Goal: Task Accomplishment & Management: Manage account settings

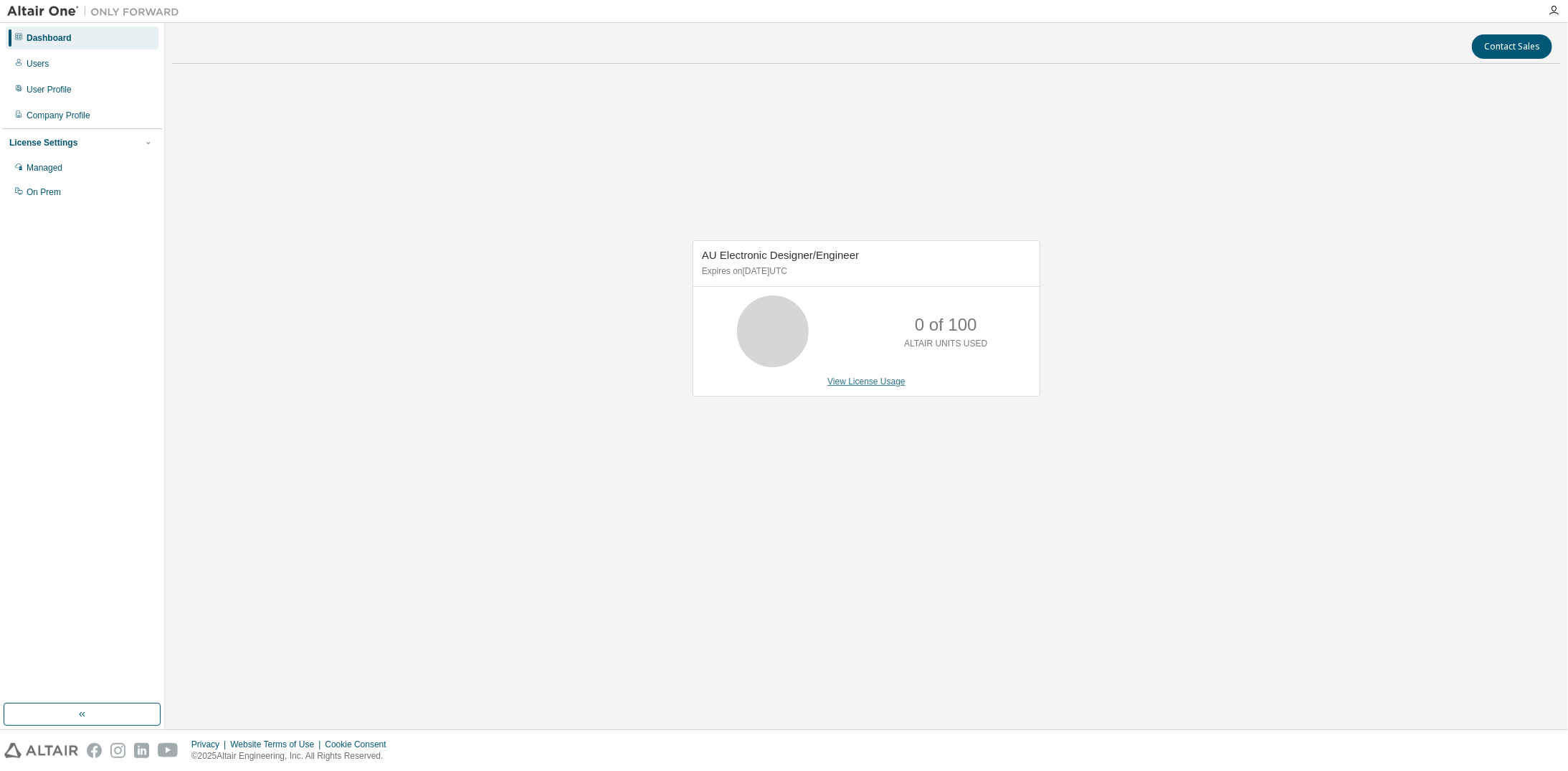
click at [847, 379] on link "View License Usage" at bounding box center [867, 381] width 78 height 10
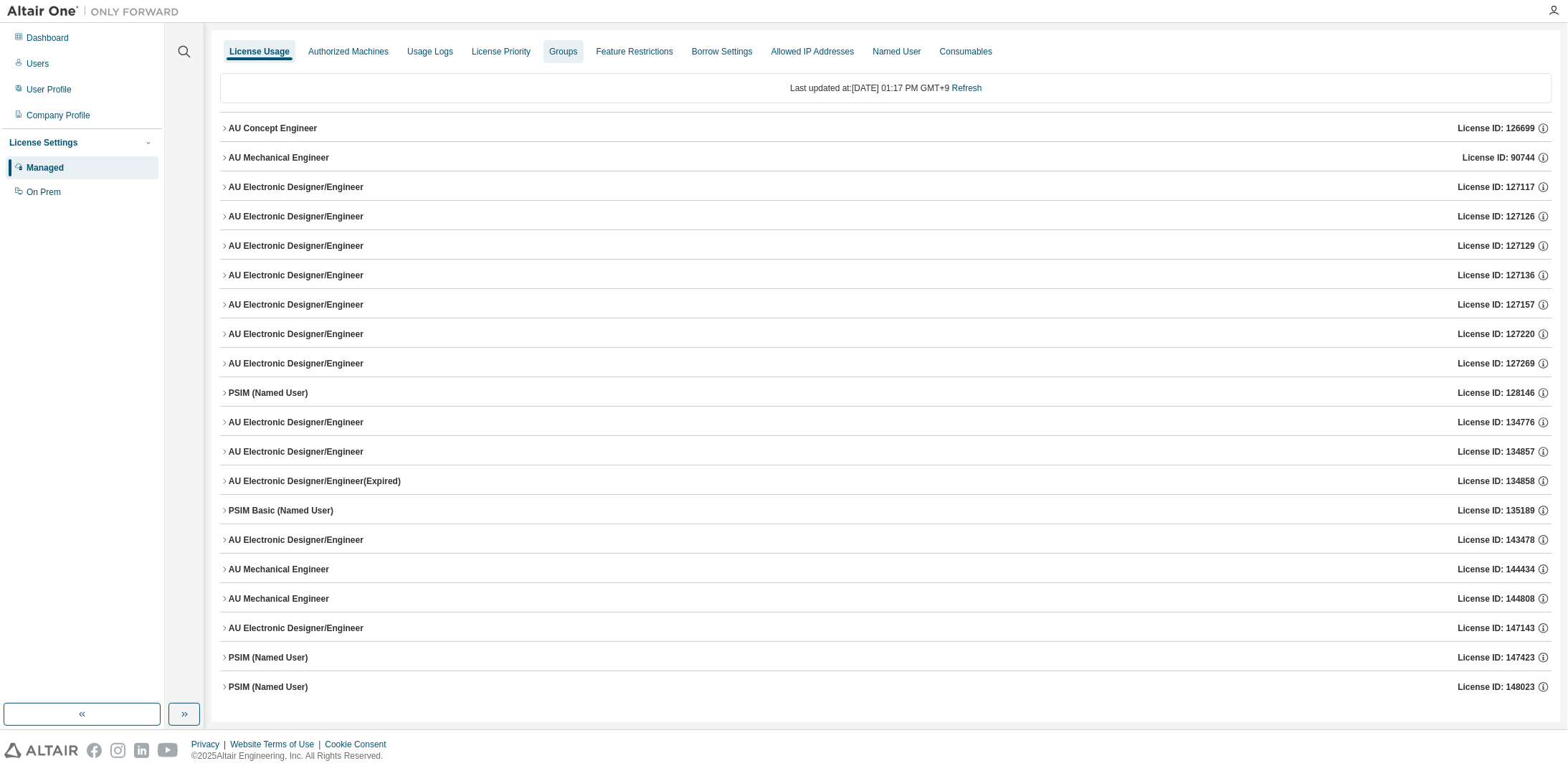
click at [565, 53] on div "Groups" at bounding box center [563, 52] width 28 height 11
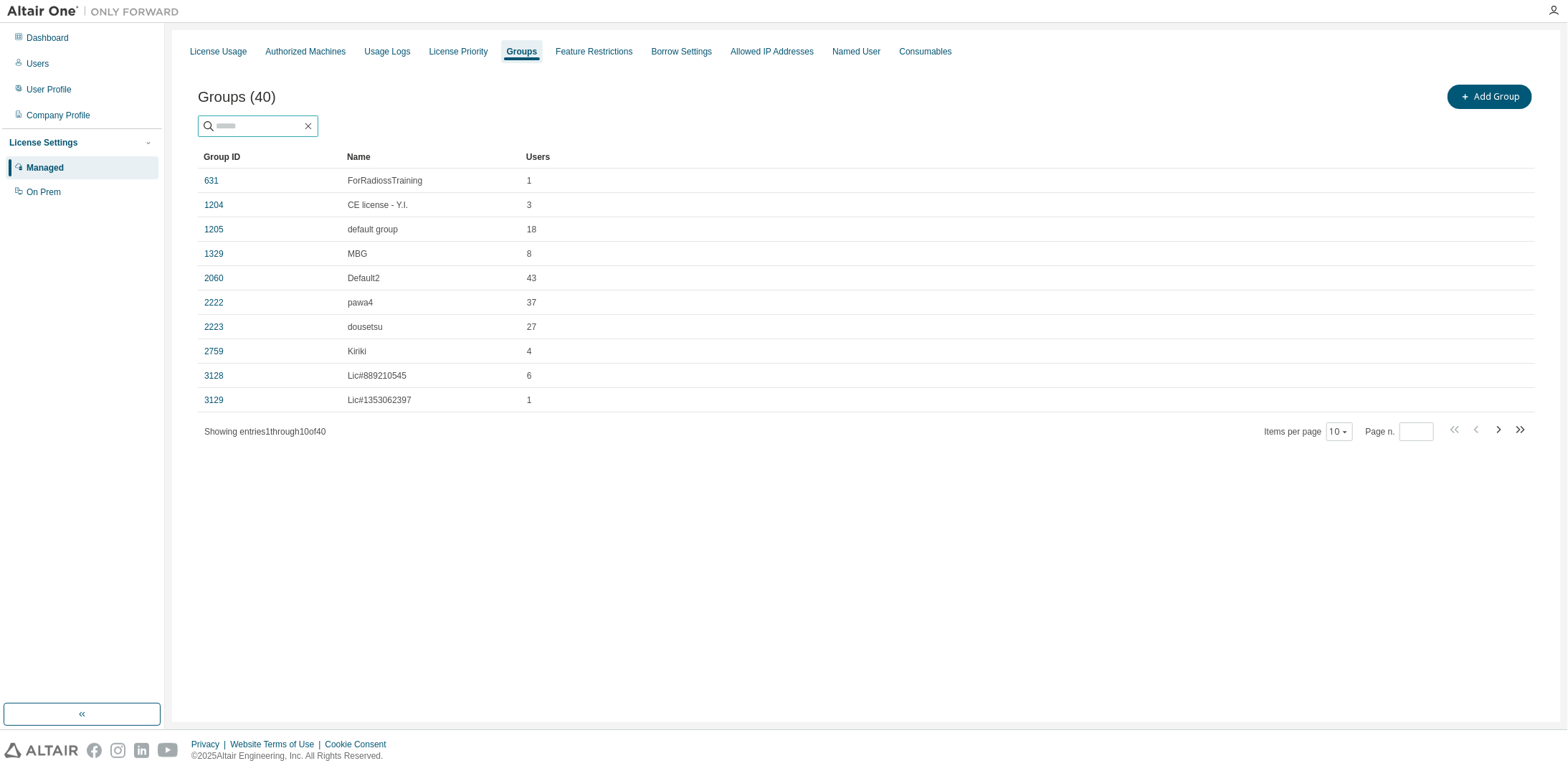
click at [235, 125] on input "text" at bounding box center [259, 126] width 86 height 15
type input "******"
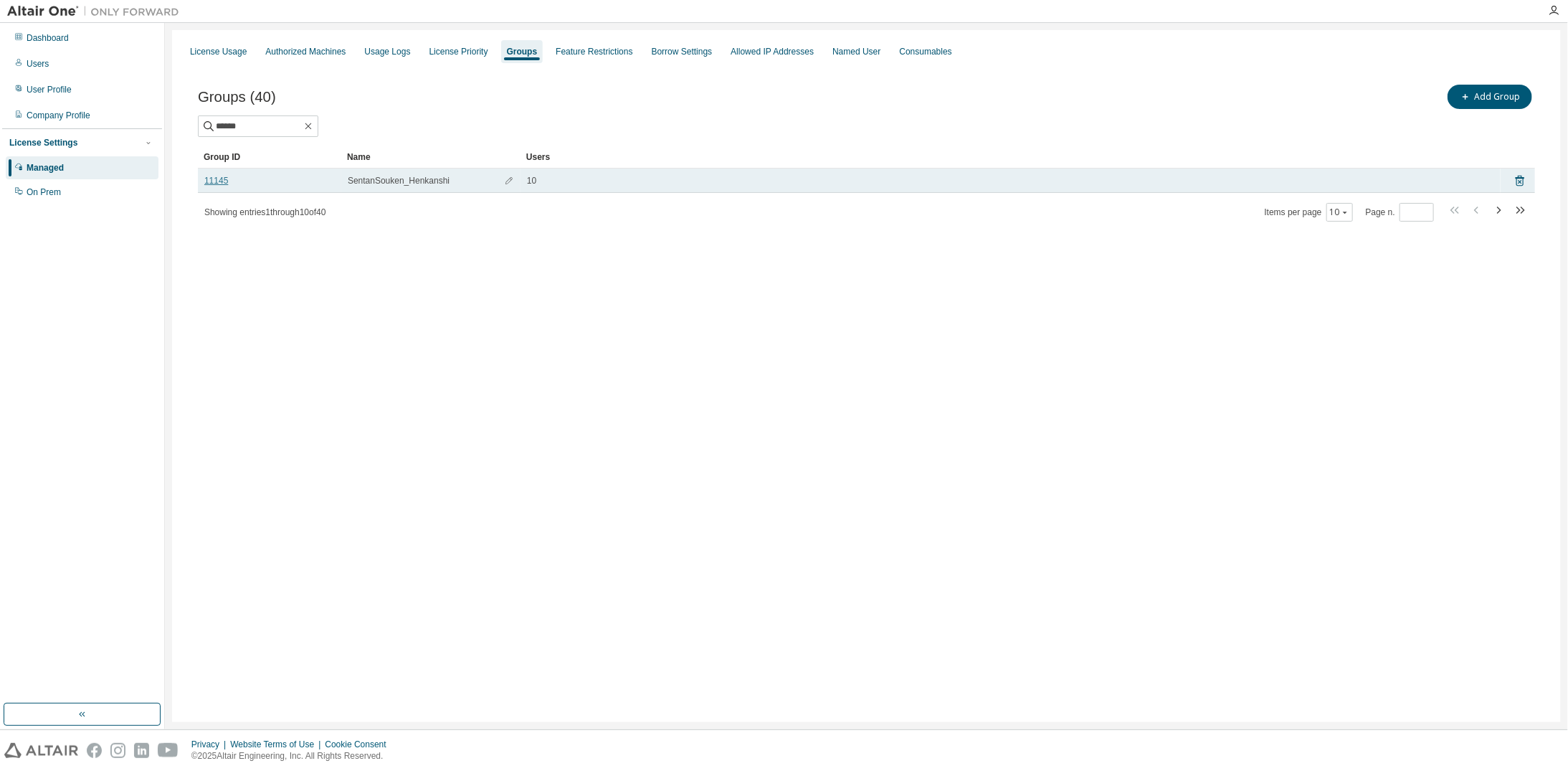
click at [218, 184] on link "11145" at bounding box center [216, 180] width 23 height 11
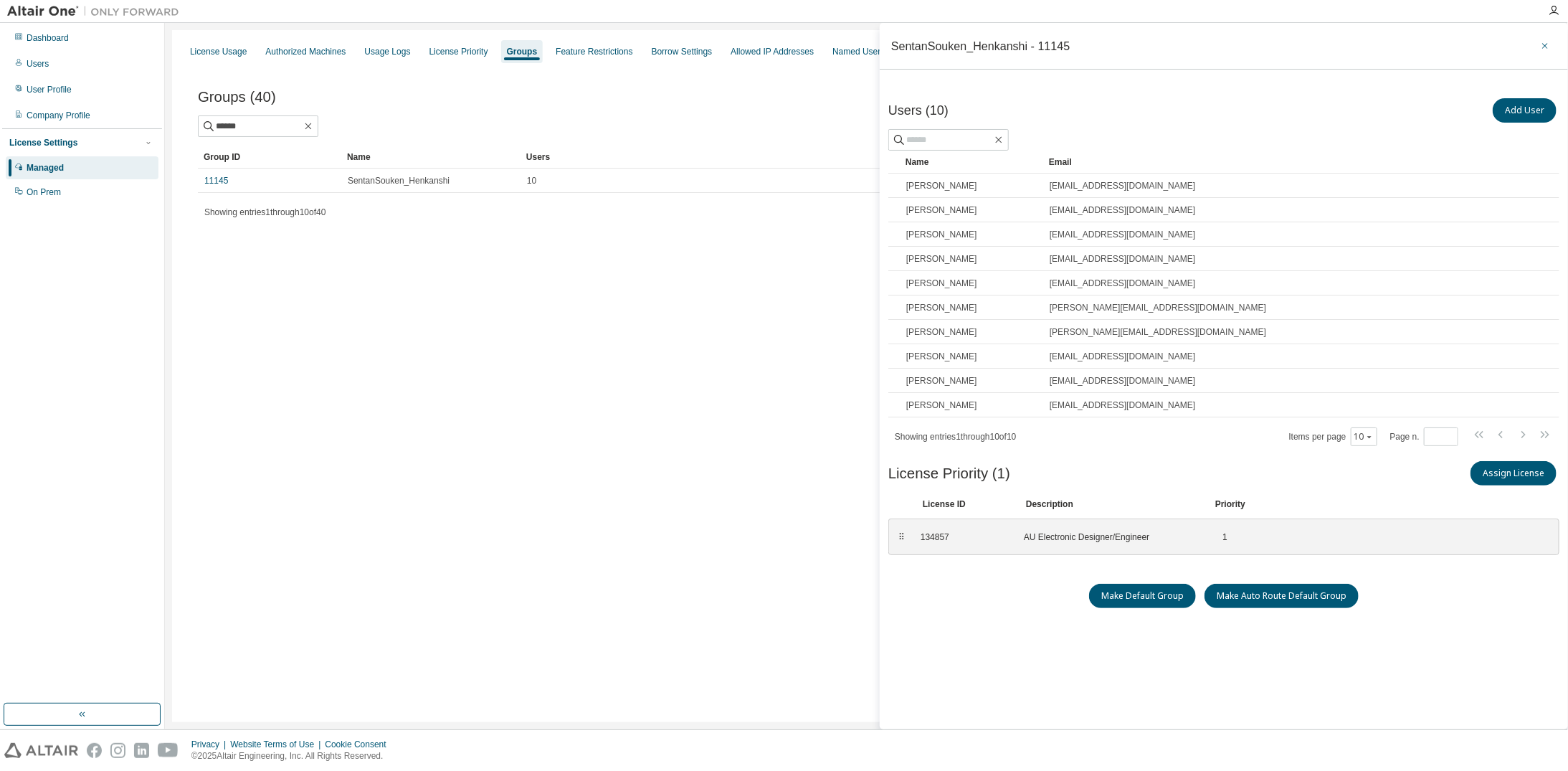
click at [1540, 47] on icon "button" at bounding box center [1545, 46] width 10 height 11
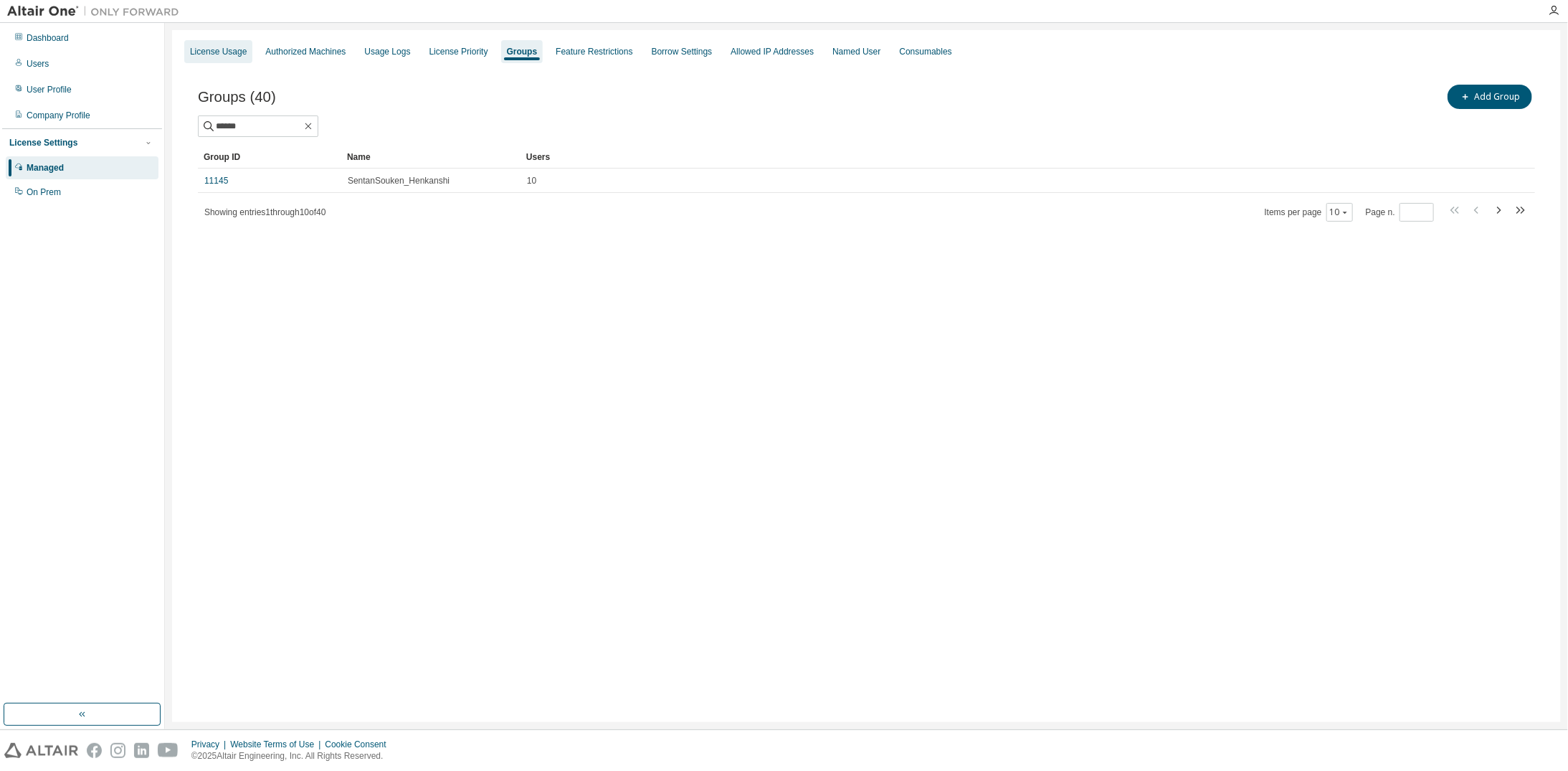
click at [228, 53] on div "License Usage" at bounding box center [218, 52] width 57 height 11
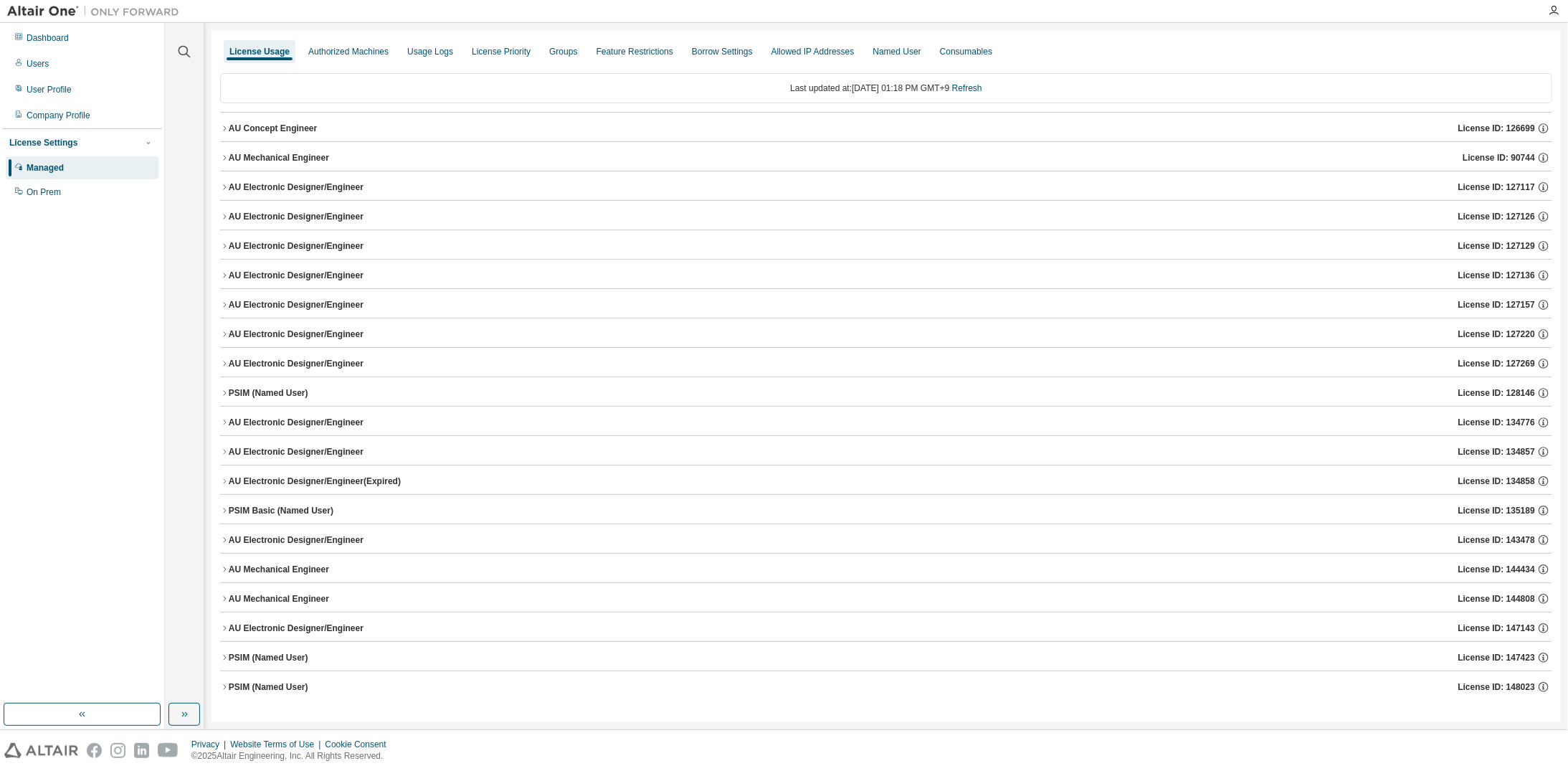
click at [222, 683] on icon "button" at bounding box center [224, 687] width 9 height 9
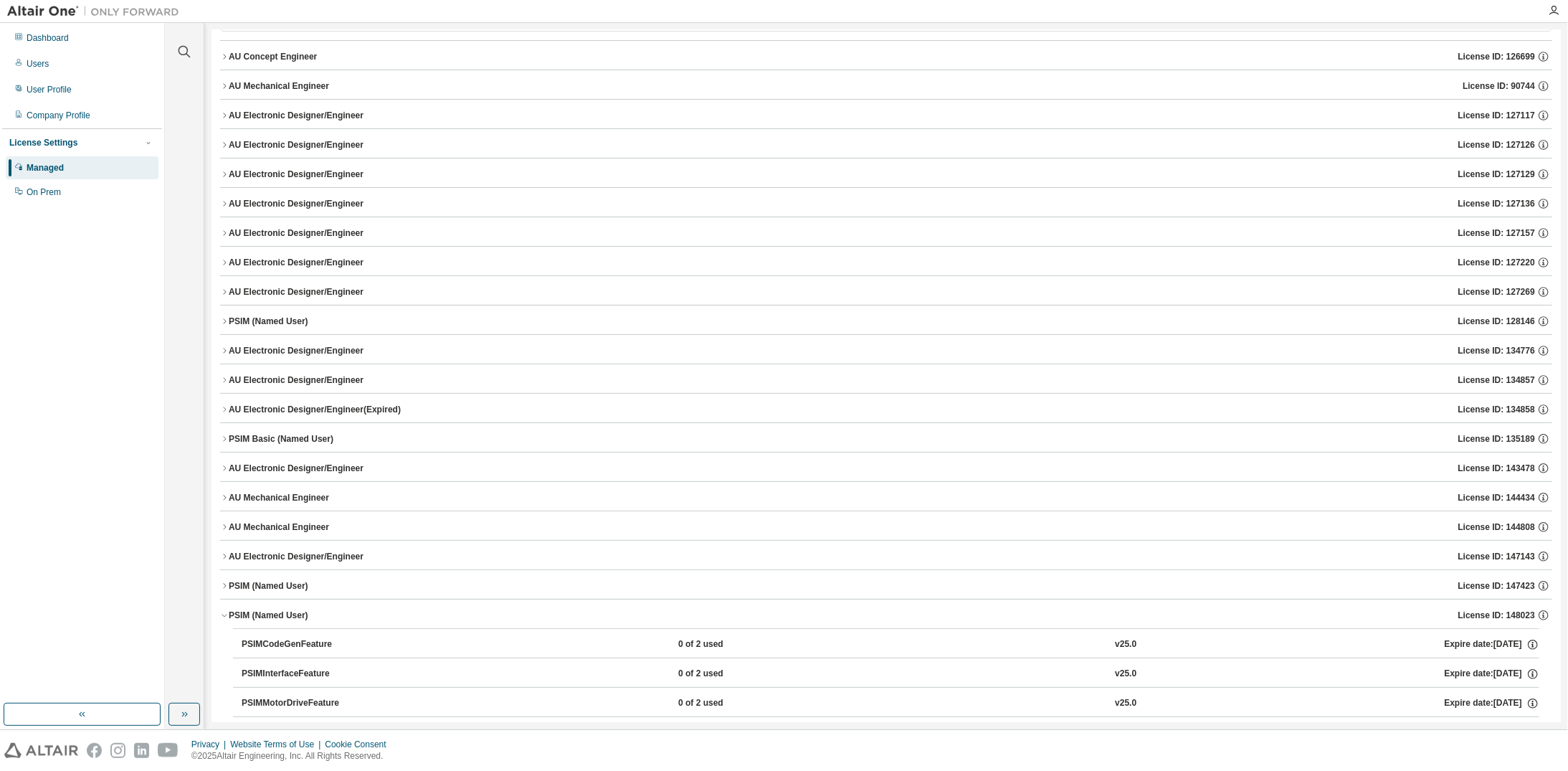
scroll to position [112, 0]
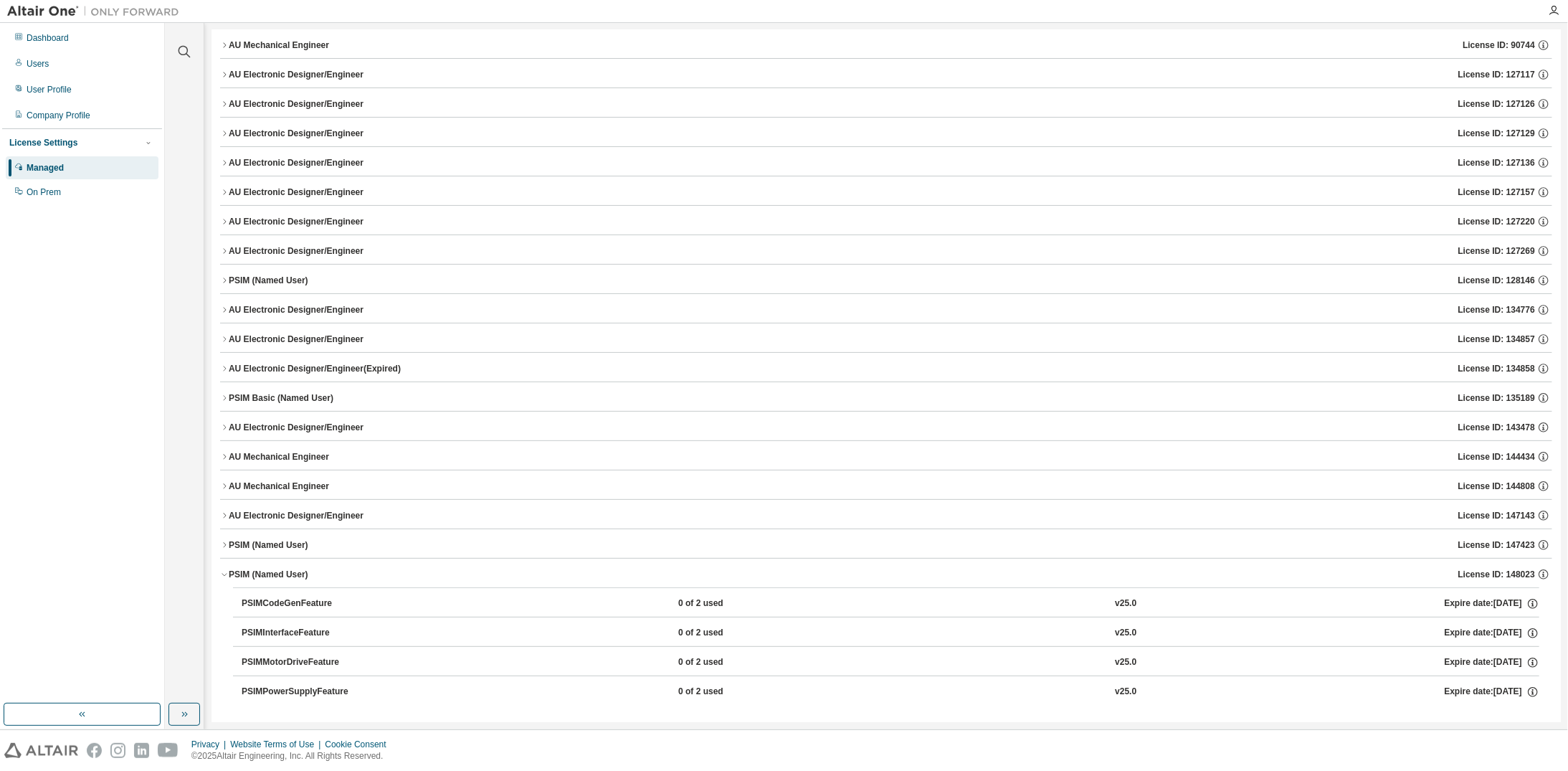
click at [227, 570] on icon "button" at bounding box center [224, 574] width 9 height 9
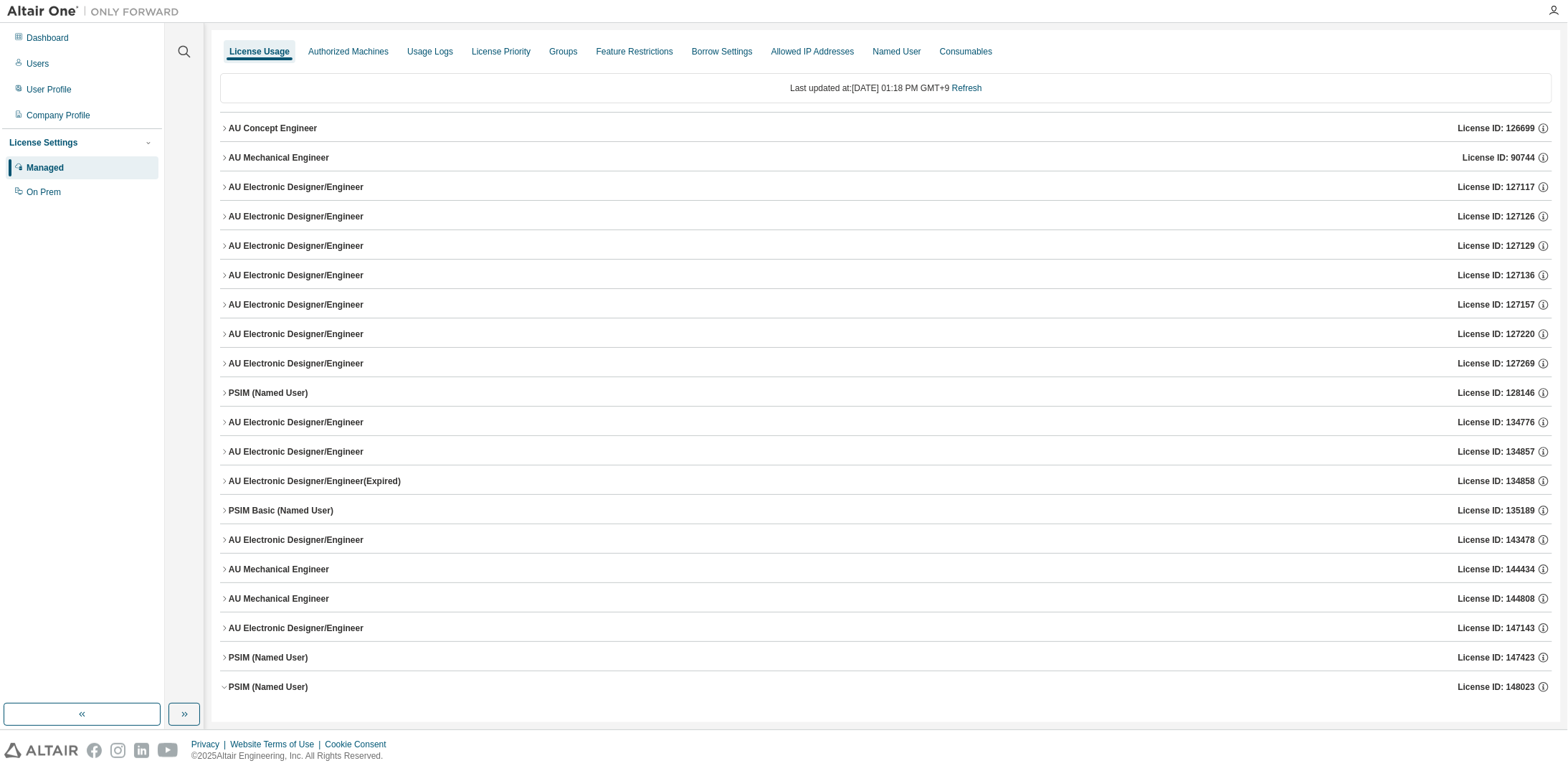
scroll to position [0, 0]
click at [383, 90] on div "Last updated at: Tue 2025-08-19 01:18 PM GMT+9 Refresh" at bounding box center [886, 87] width 1333 height 30
click at [414, 55] on div "Usage Logs" at bounding box center [430, 52] width 46 height 11
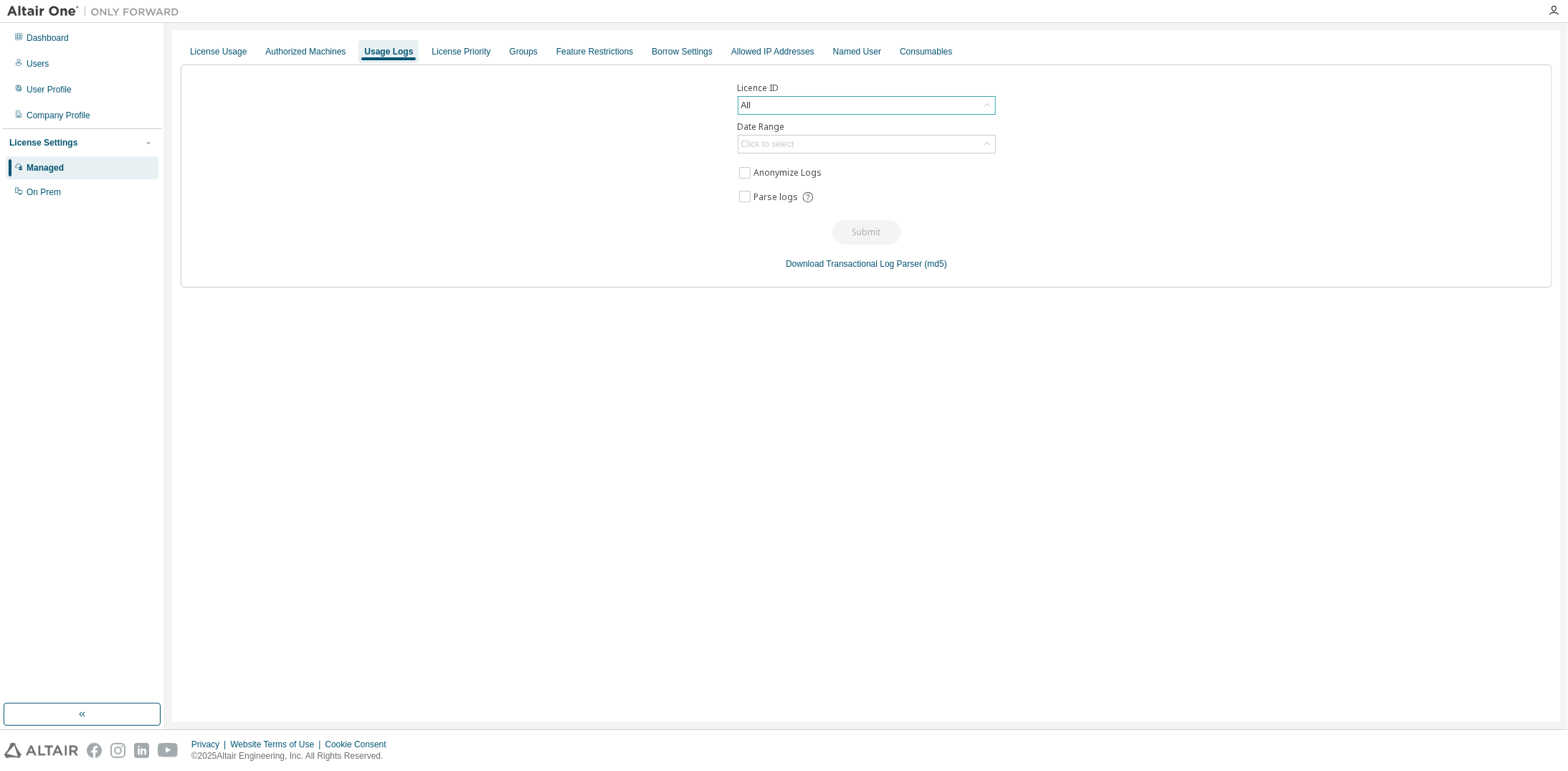
click at [982, 104] on icon at bounding box center [987, 105] width 15 height 15
click at [939, 108] on div "All" at bounding box center [867, 105] width 256 height 17
click at [933, 104] on div "All" at bounding box center [867, 105] width 256 height 17
click at [935, 123] on input "text" at bounding box center [867, 125] width 220 height 15
type input "***"
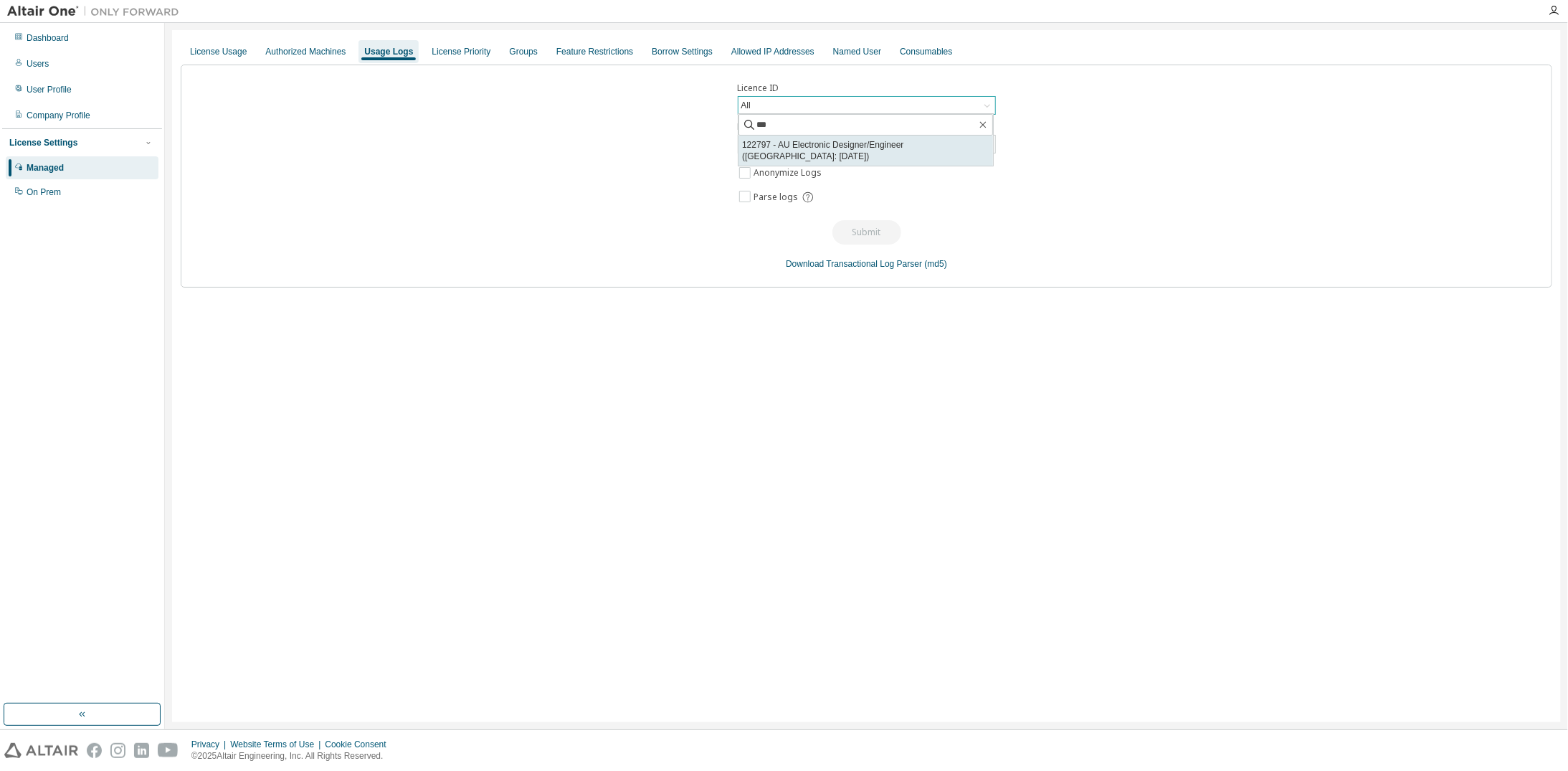
click at [905, 142] on li "122797 - AU Electronic Designer/Engineer (Voided: 2024-12-15)" at bounding box center [866, 150] width 255 height 30
click at [992, 150] on icon at bounding box center [987, 155] width 15 height 15
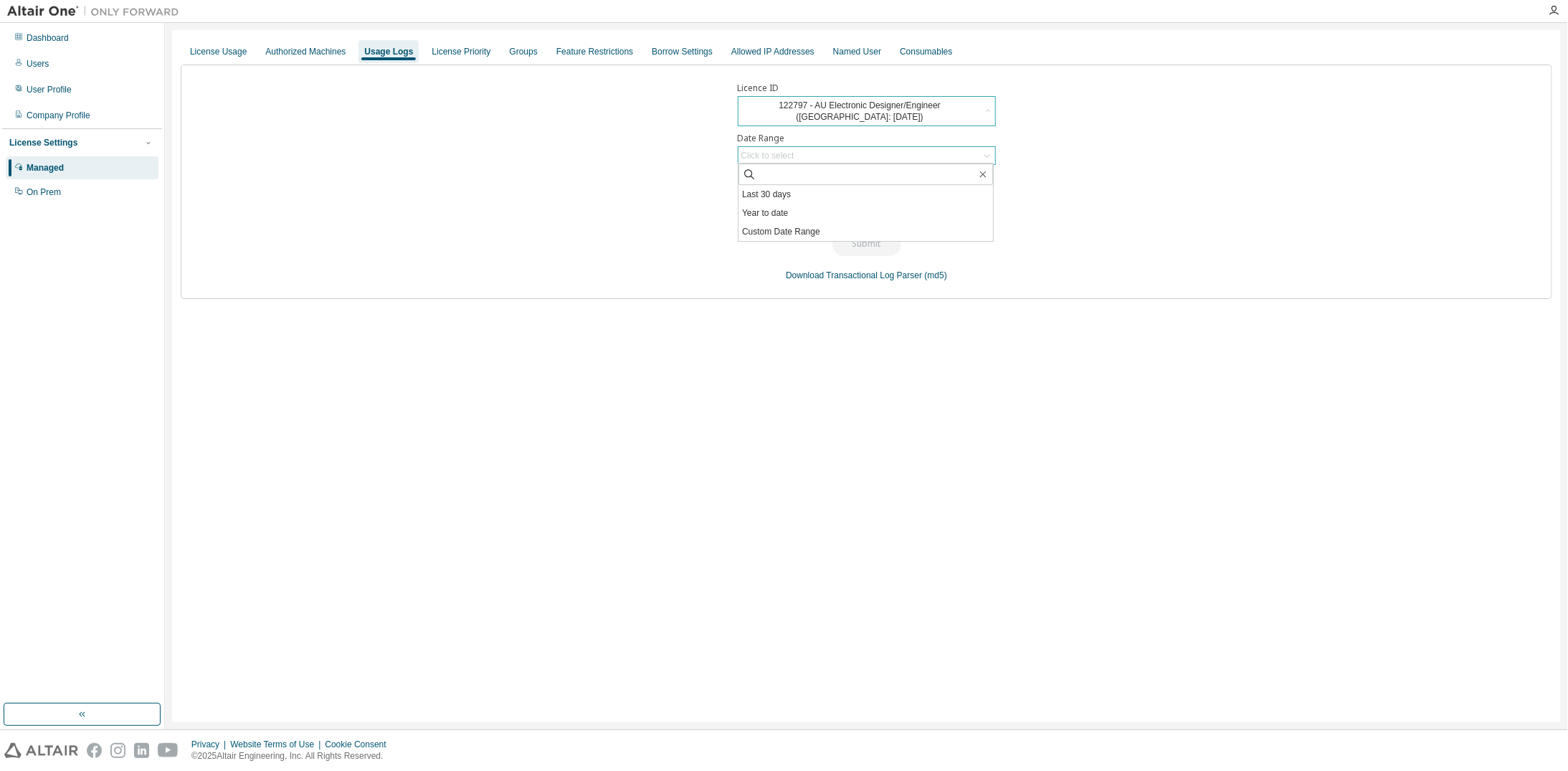
click at [991, 150] on icon at bounding box center [987, 155] width 15 height 15
click at [888, 214] on li "Year to date" at bounding box center [866, 213] width 255 height 19
click at [861, 244] on button "Submit" at bounding box center [867, 244] width 69 height 24
click at [510, 56] on div "Groups" at bounding box center [523, 52] width 28 height 11
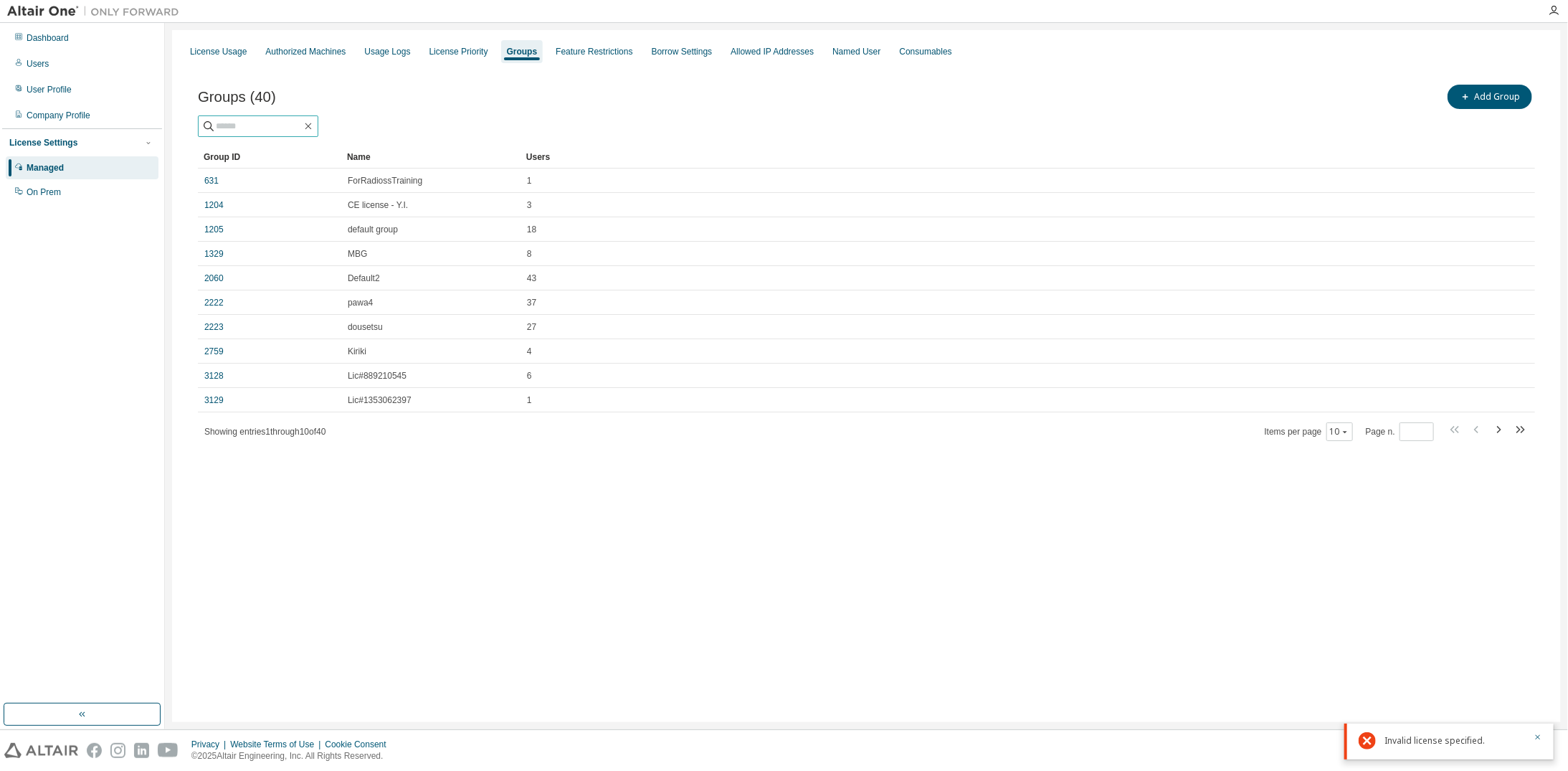
click at [255, 129] on input "text" at bounding box center [259, 126] width 86 height 15
type input "******"
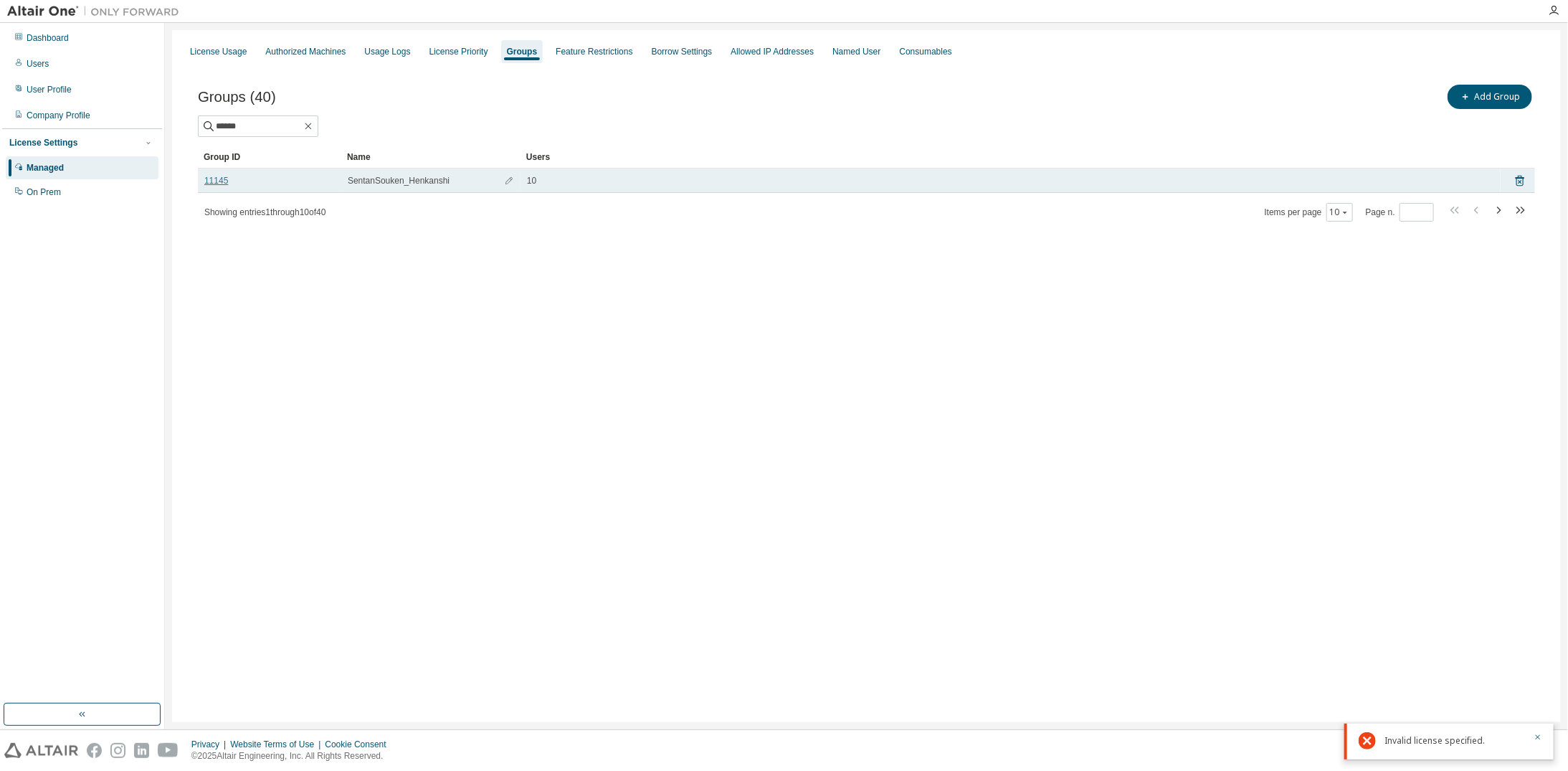
click at [219, 178] on link "11145" at bounding box center [216, 180] width 23 height 11
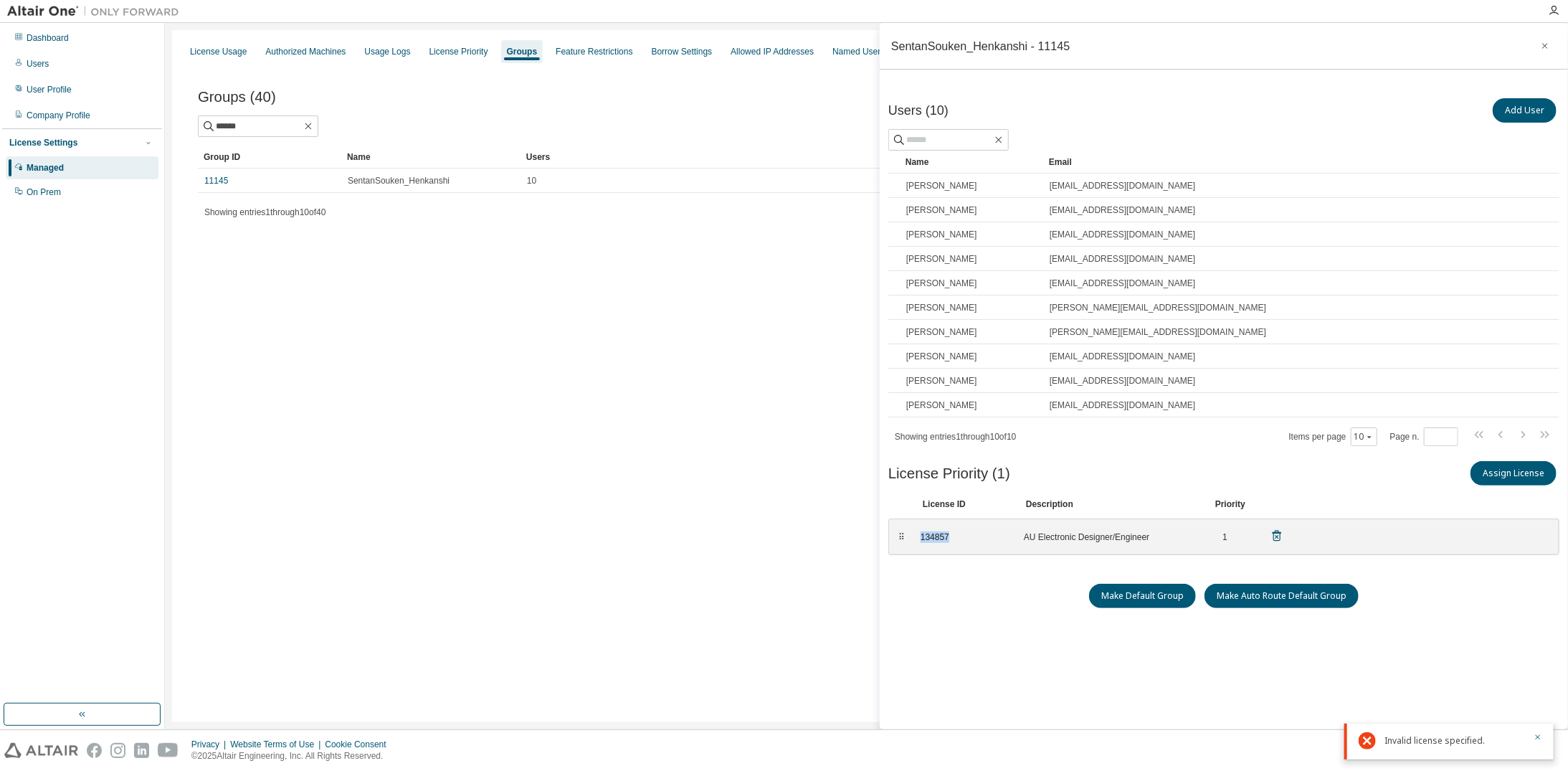
drag, startPoint x: 921, startPoint y: 535, endPoint x: 950, endPoint y: 535, distance: 29.0
click at [950, 535] on div "134857" at bounding box center [964, 537] width 86 height 11
copy div "134857"
click at [390, 47] on div "Usage Logs" at bounding box center [387, 52] width 46 height 11
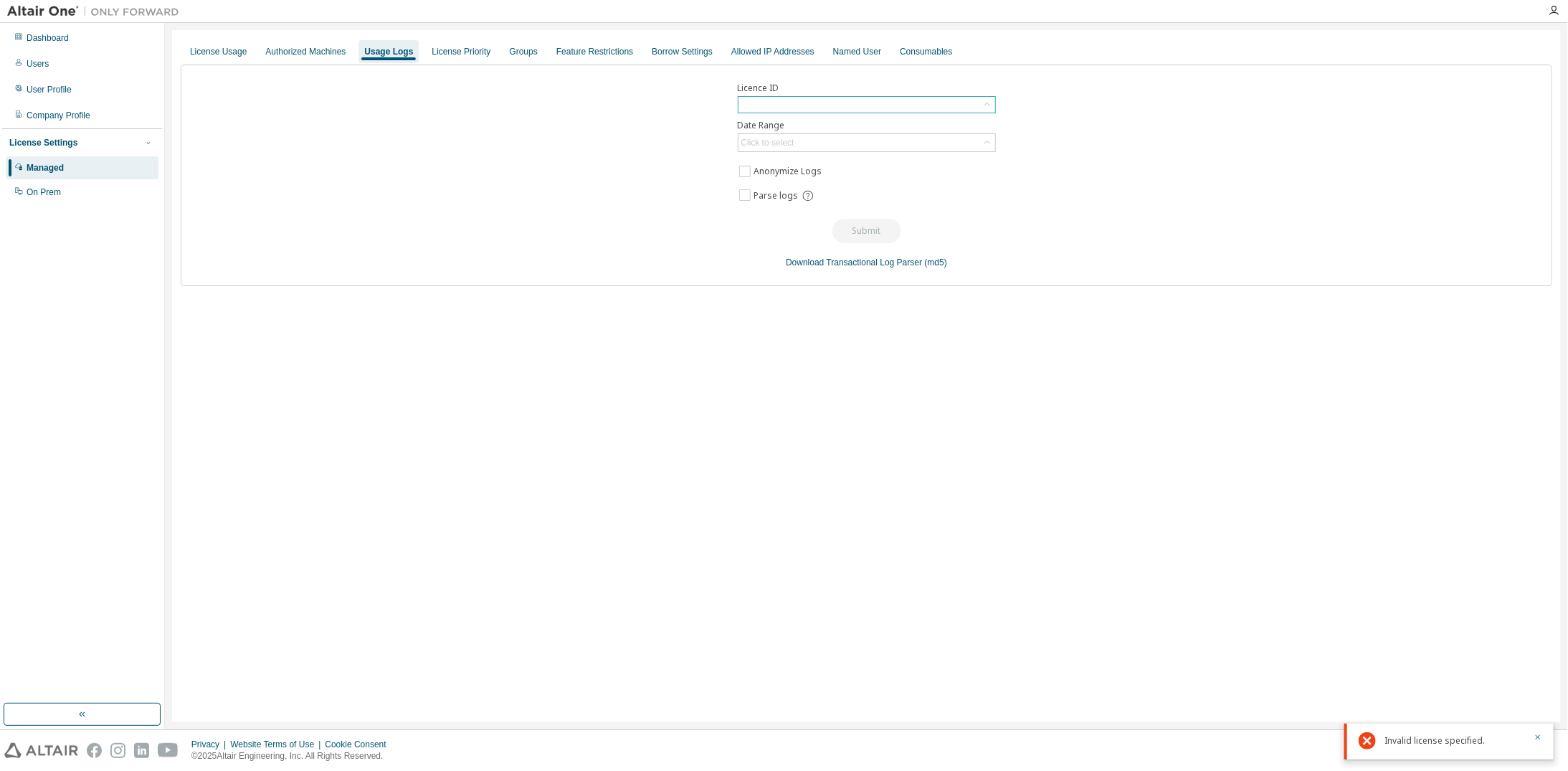
click at [800, 108] on div at bounding box center [867, 104] width 256 height 15
click at [793, 123] on input "text" at bounding box center [867, 125] width 220 height 15
paste input "******"
type input "******"
click at [798, 142] on li "134857 - AU Electronic Designer/Engineer" at bounding box center [866, 144] width 255 height 19
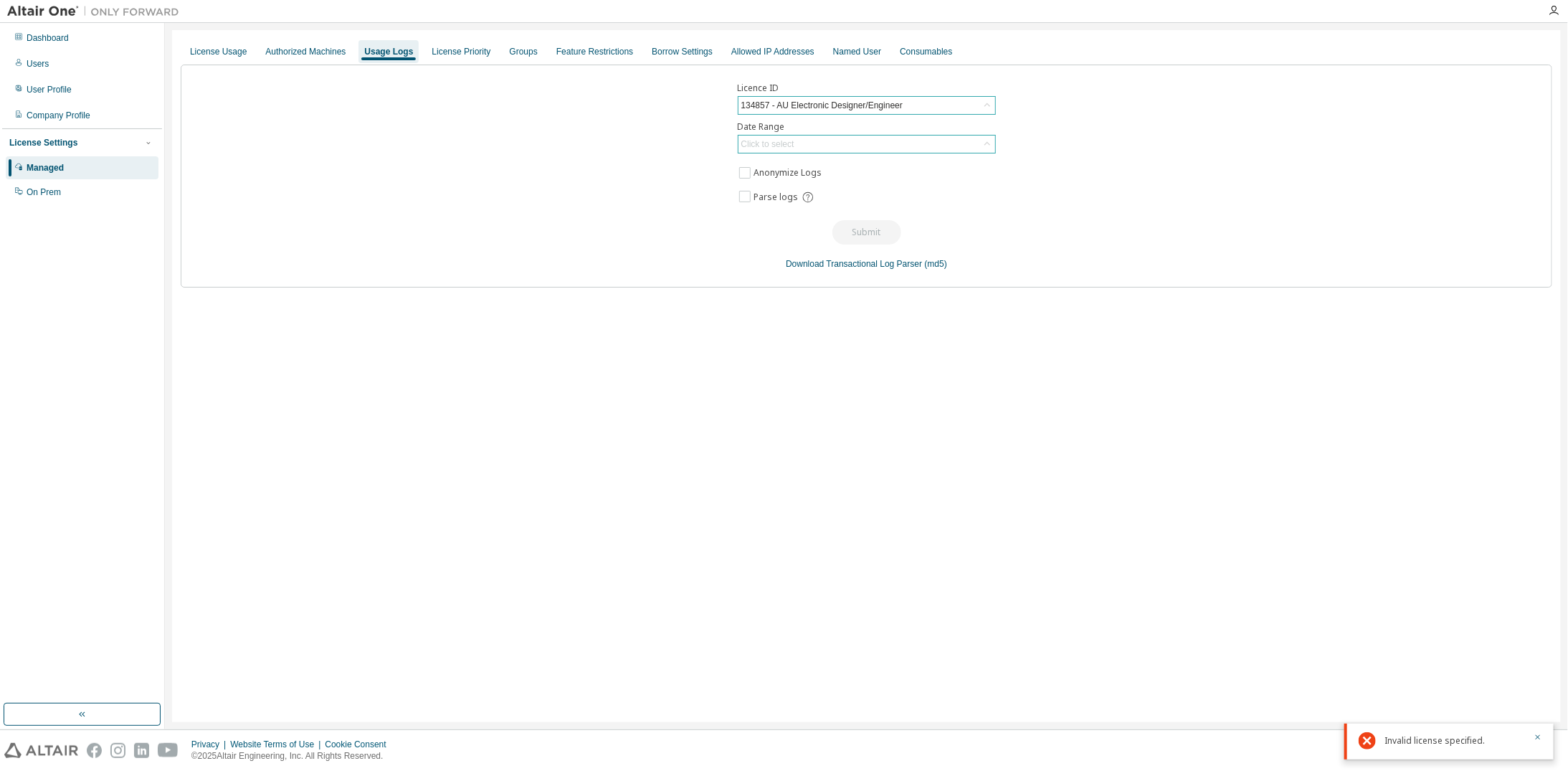
click at [945, 141] on div "Click to select" at bounding box center [867, 143] width 256 height 17
click at [823, 201] on li "Year to date" at bounding box center [866, 201] width 255 height 19
click at [865, 220] on button "Submit" at bounding box center [867, 232] width 69 height 24
click at [853, 233] on button "Submit" at bounding box center [867, 232] width 69 height 24
click at [703, 392] on div "License Usage Authorized Machines Usage Logs License Priority Groups Feature Re…" at bounding box center [867, 375] width 1389 height 692
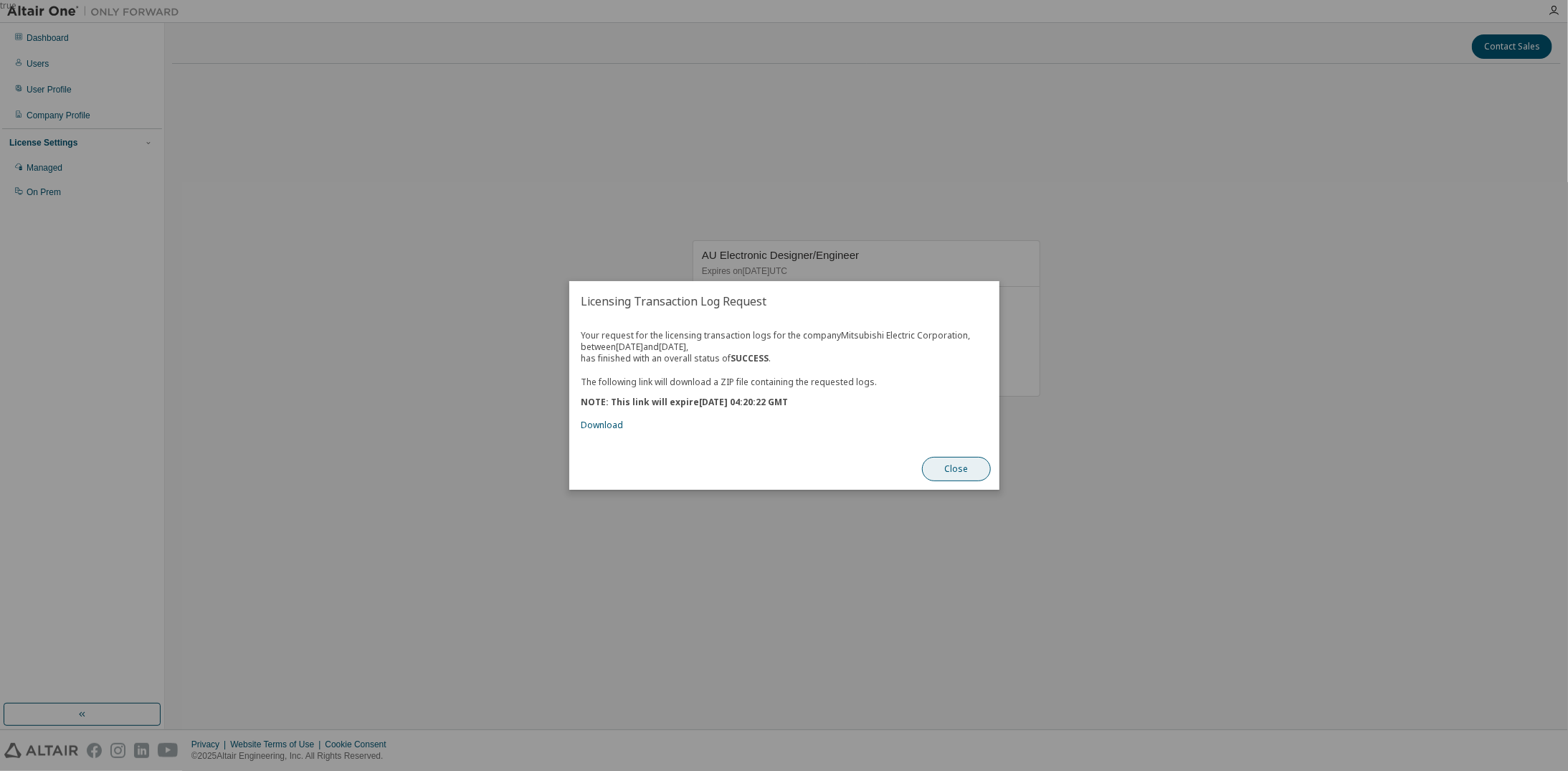
click at [960, 470] on button "Close" at bounding box center [956, 469] width 69 height 24
click at [596, 427] on link "Download" at bounding box center [602, 425] width 42 height 12
click at [938, 468] on button "Close" at bounding box center [956, 469] width 69 height 24
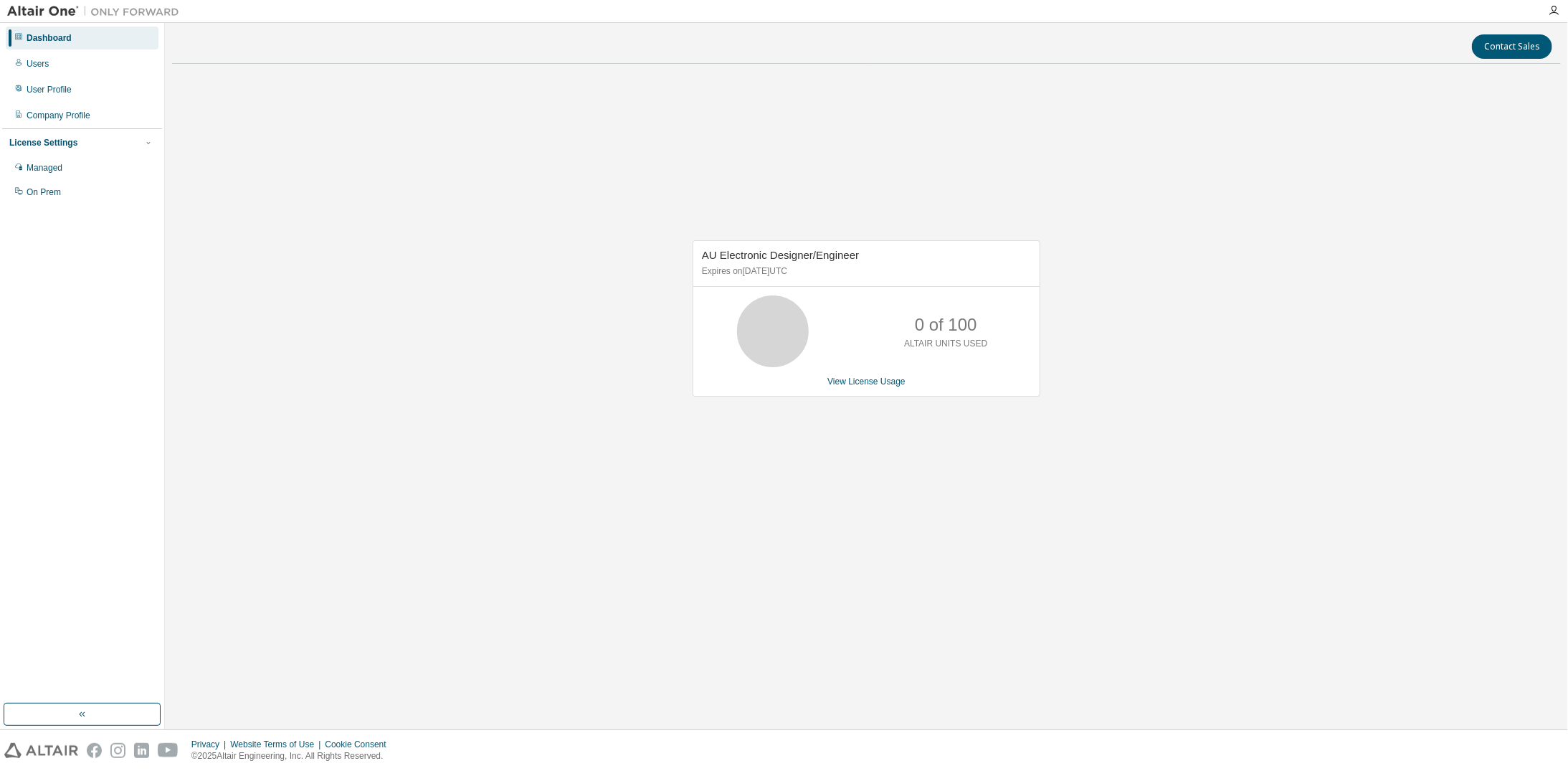
click at [559, 390] on div "AU Electronic Designer/Engineer Expires on [DATE] UTC 0 of 100 ALTAIR UNITS USE…" at bounding box center [867, 325] width 1389 height 501
